Goal: Task Accomplishment & Management: Use online tool/utility

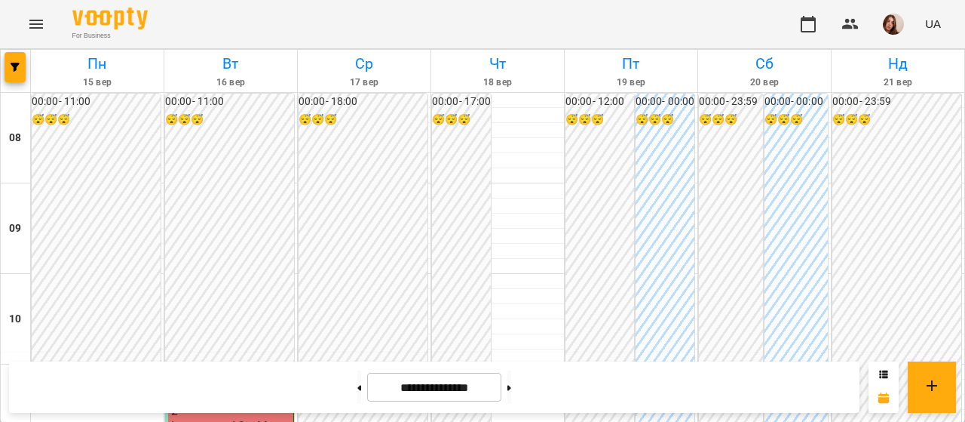
scroll to position [784, 0]
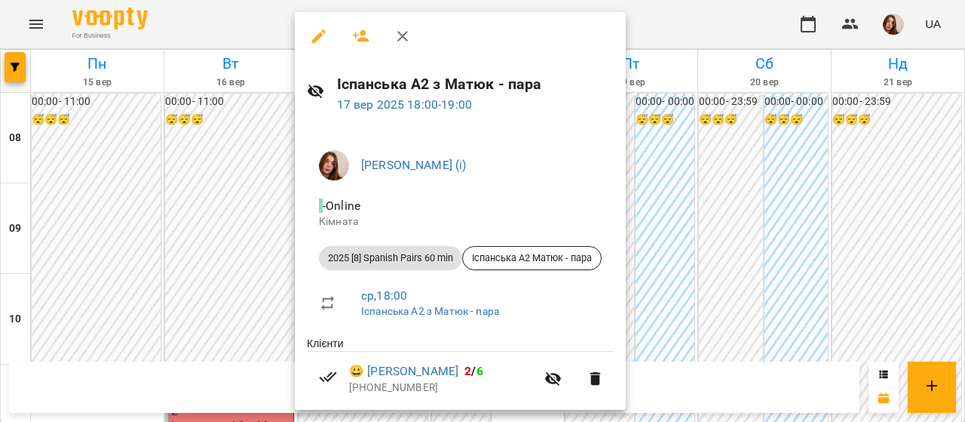
click at [689, 34] on div at bounding box center [482, 211] width 965 height 422
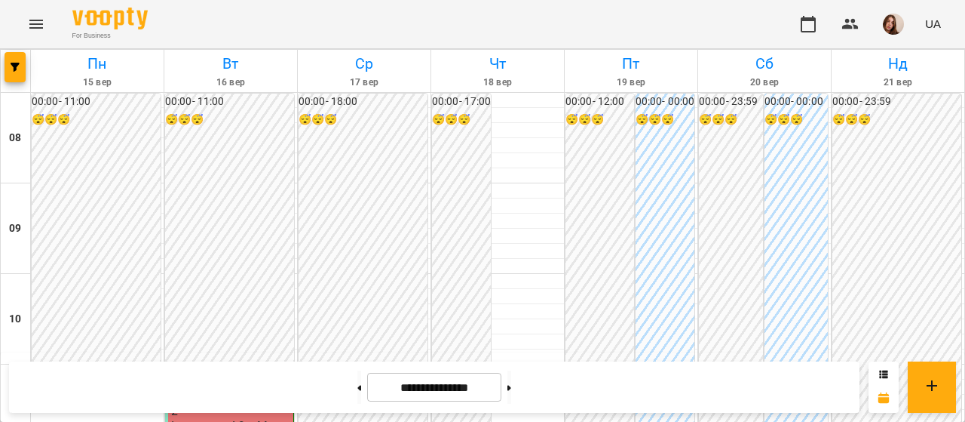
click at [896, 32] on img "button" at bounding box center [893, 24] width 21 height 21
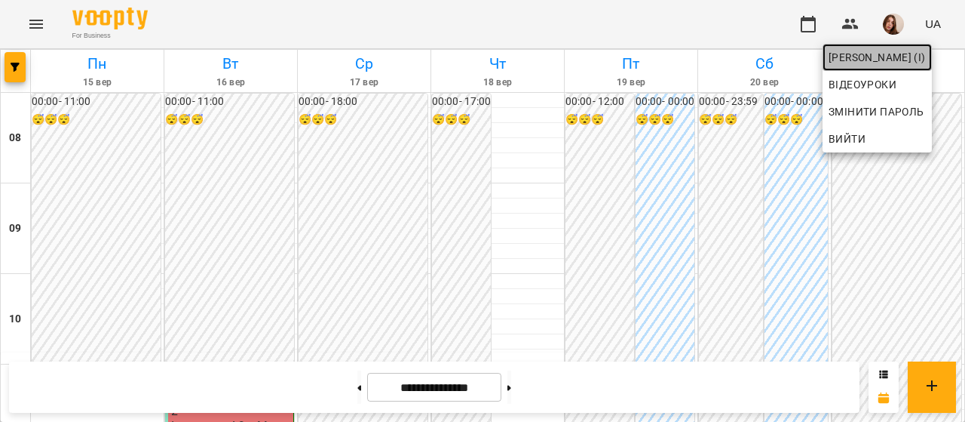
click at [897, 55] on span "[PERSON_NAME] (і)" at bounding box center [877, 57] width 97 height 18
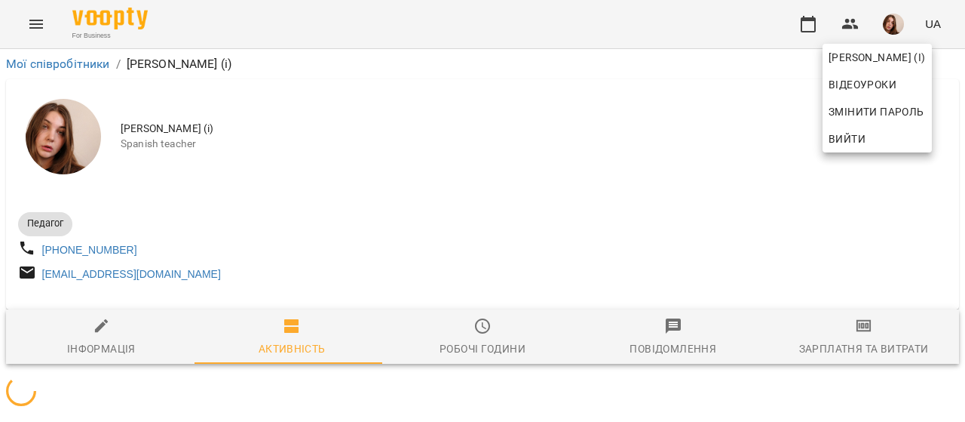
click at [867, 343] on div at bounding box center [482, 211] width 965 height 422
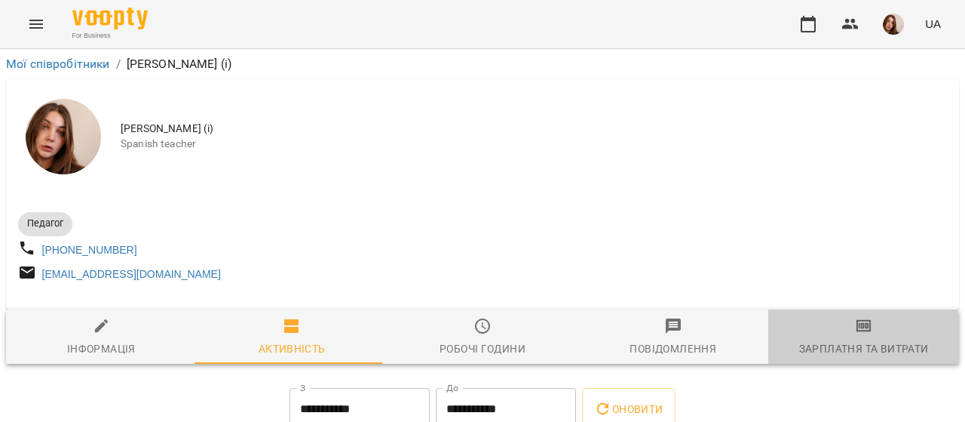
click at [845, 346] on div "Зарплатня та Витрати" at bounding box center [864, 348] width 130 height 18
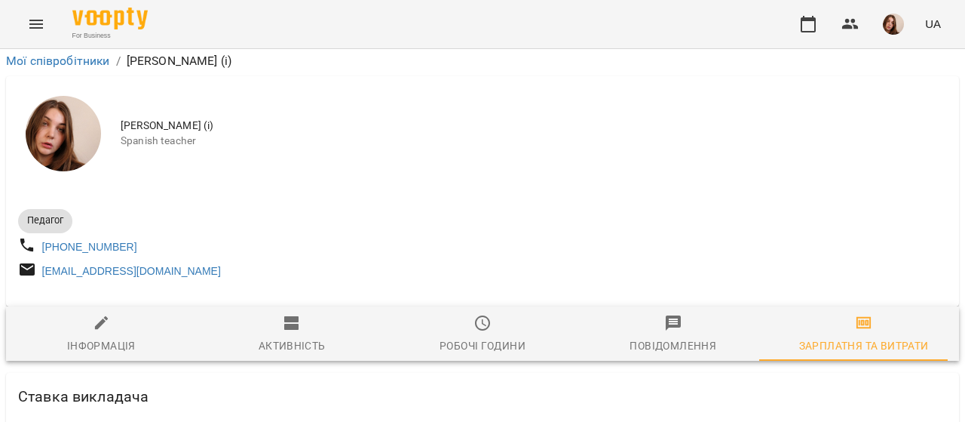
scroll to position [4030, 0]
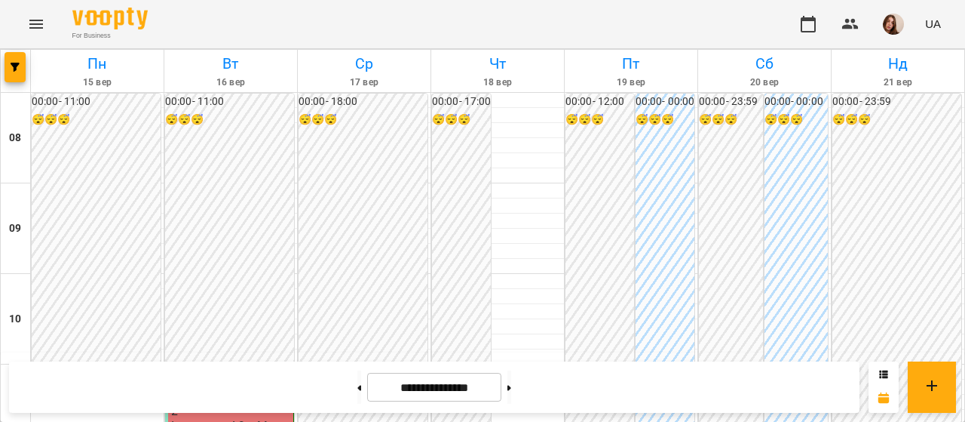
scroll to position [676, 0]
